Goal: Check status

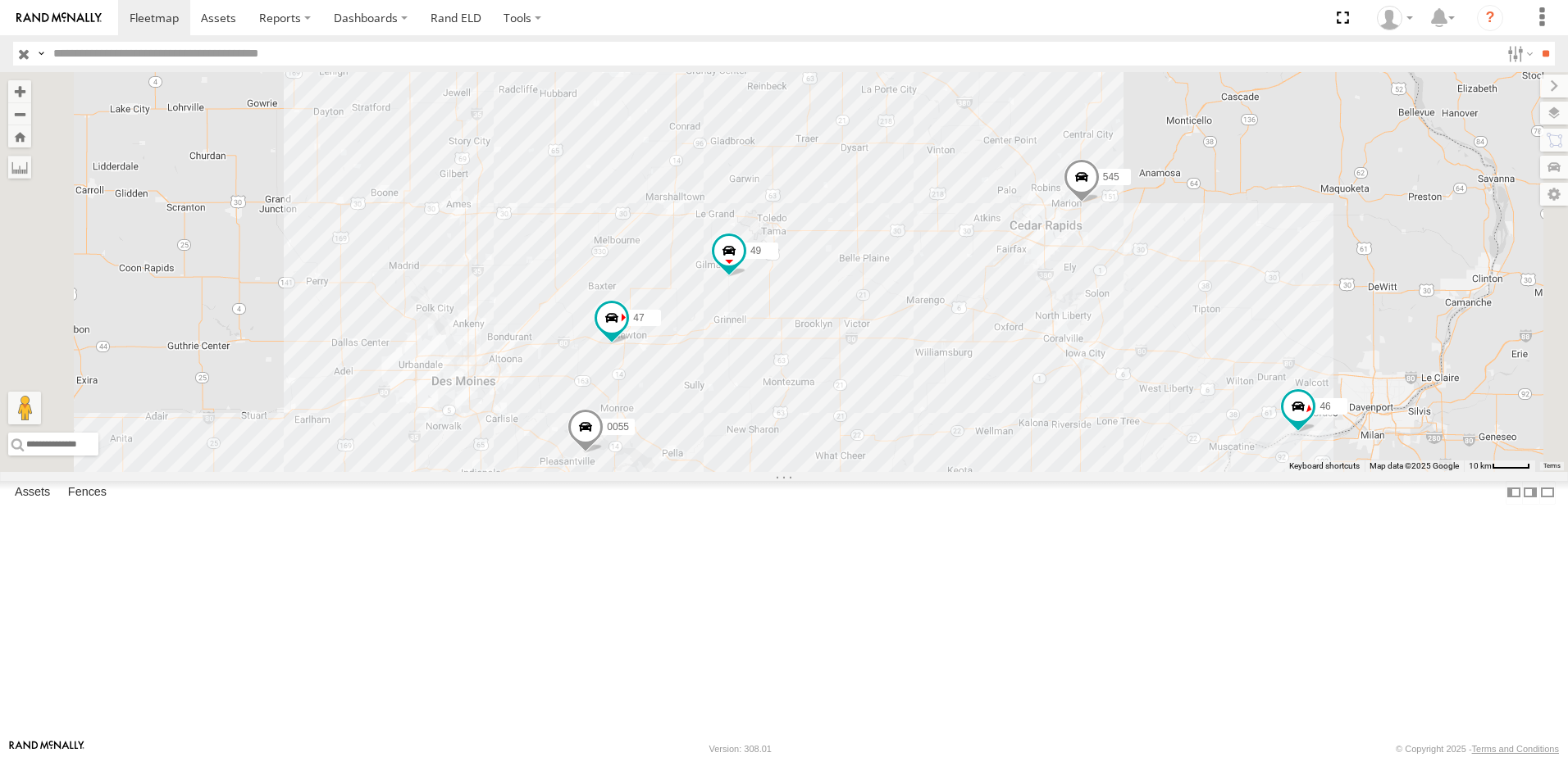
click at [0, 0] on div "47" at bounding box center [0, 0] width 0 height 0
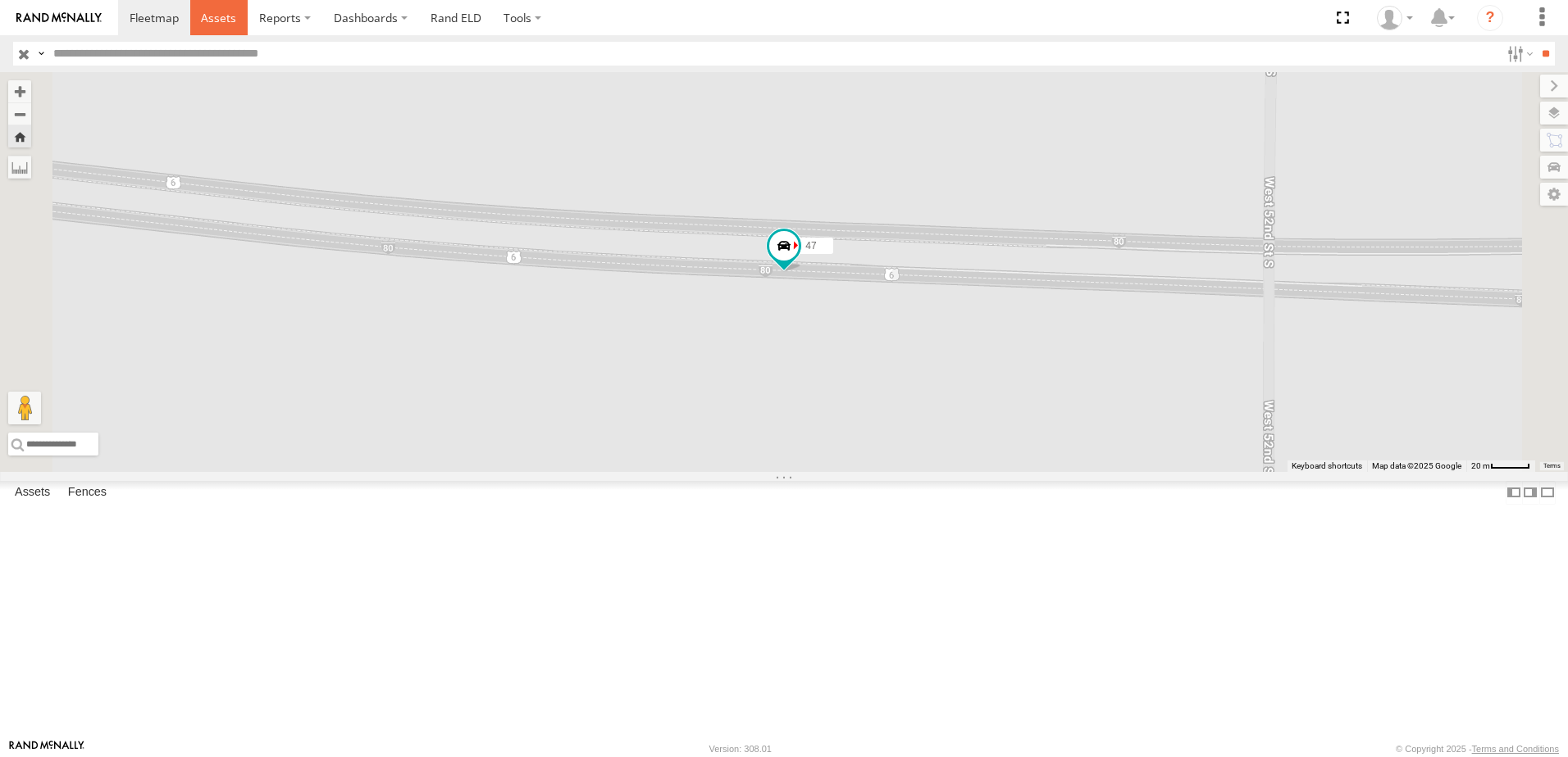
click at [224, 14] on span at bounding box center [218, 17] width 35 height 15
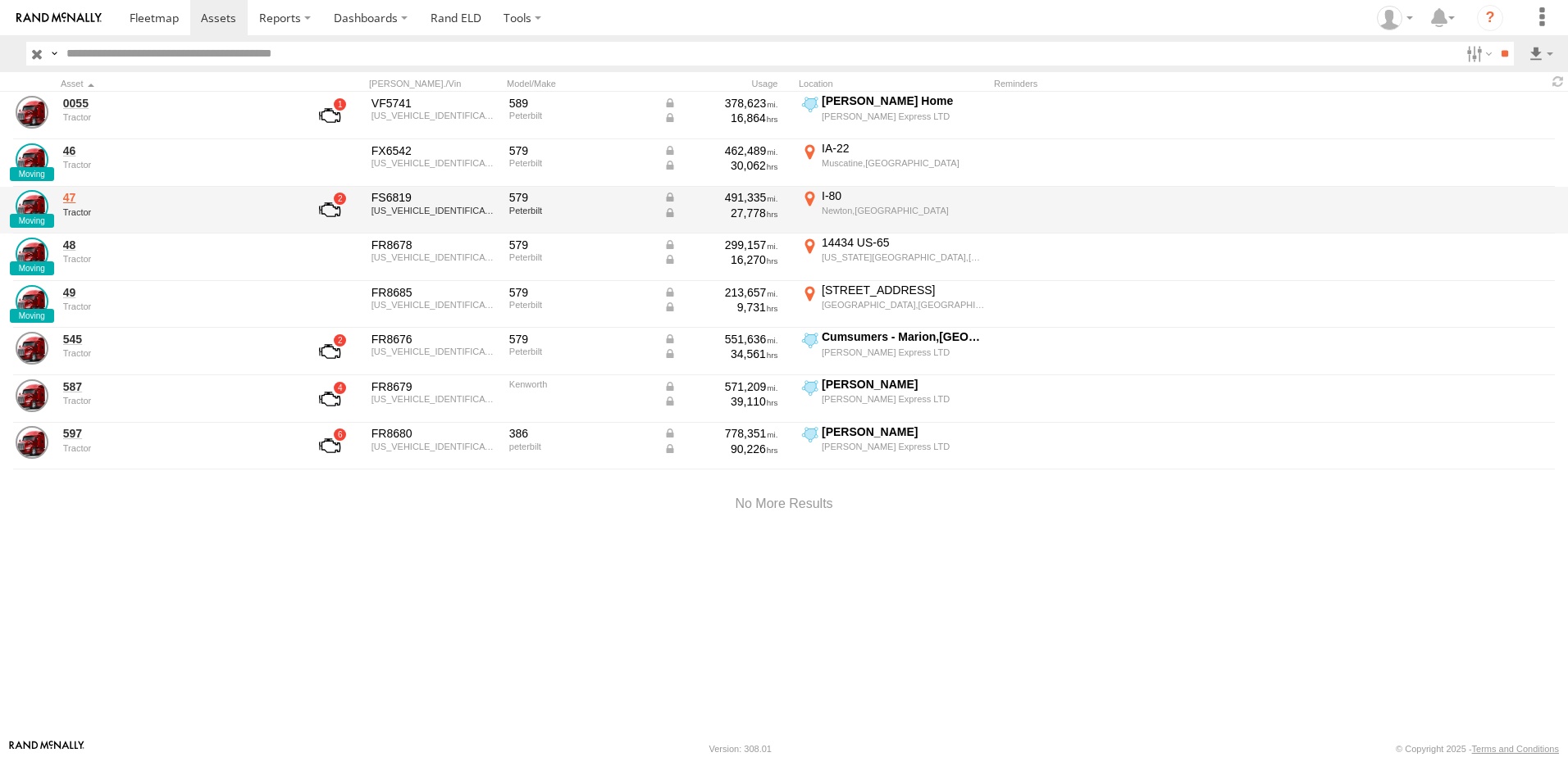
click at [67, 197] on link "47" at bounding box center [175, 197] width 225 height 14
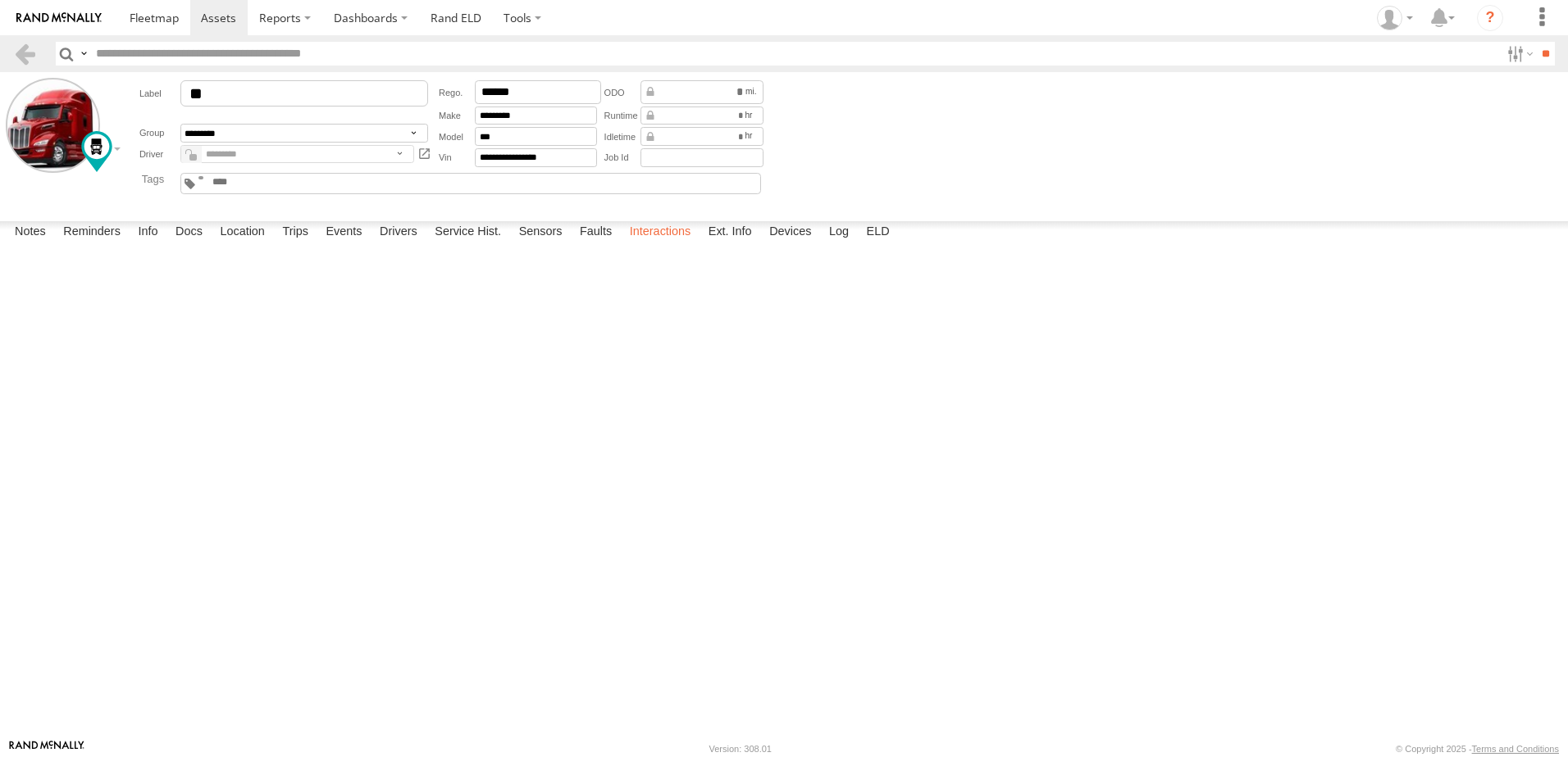
click at [683, 244] on label "Interactions" at bounding box center [660, 233] width 78 height 23
click at [27, 50] on link at bounding box center [25, 54] width 24 height 24
